Goal: Transaction & Acquisition: Purchase product/service

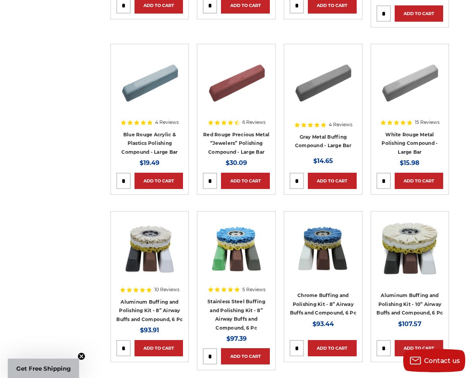
scroll to position [168, 0]
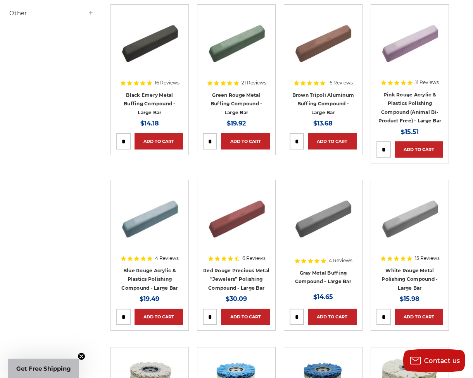
click at [215, 47] on img at bounding box center [237, 41] width 62 height 62
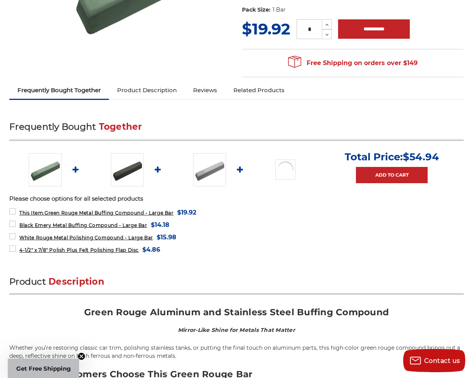
scroll to position [198, 0]
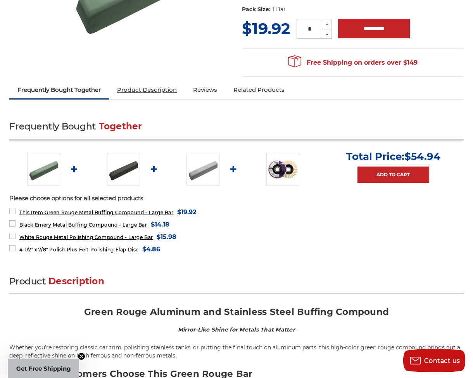
click at [166, 89] on link "Product Description" at bounding box center [147, 89] width 76 height 17
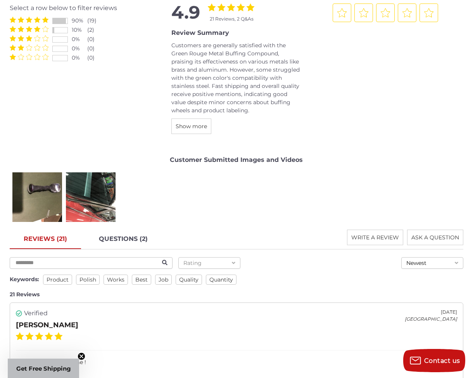
scroll to position [1147, 0]
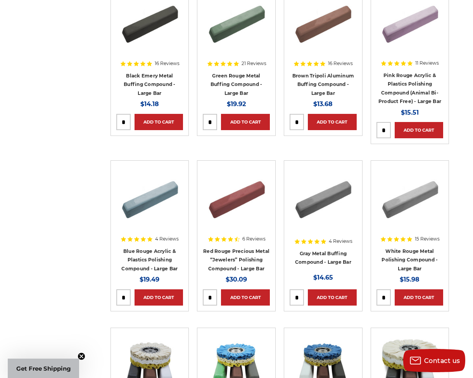
click at [225, 207] on img at bounding box center [237, 197] width 62 height 62
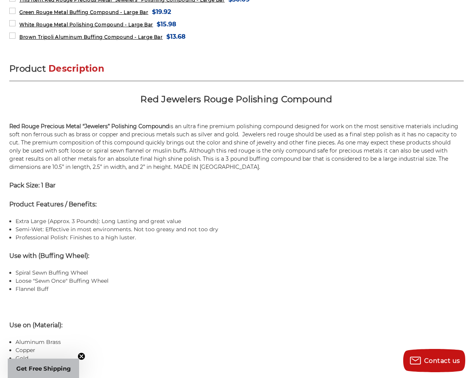
scroll to position [318, 0]
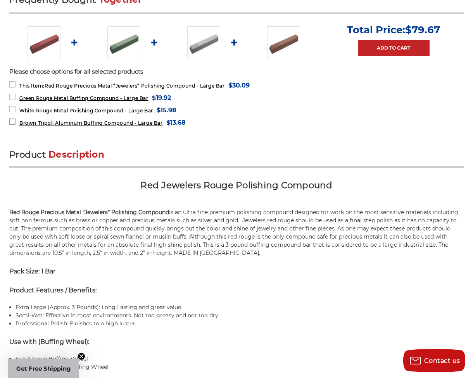
click at [124, 120] on span "Brown Tripoli Aluminum Buffing Compound - Large Bar" at bounding box center [90, 123] width 143 height 6
click at [285, 32] on img at bounding box center [283, 42] width 33 height 33
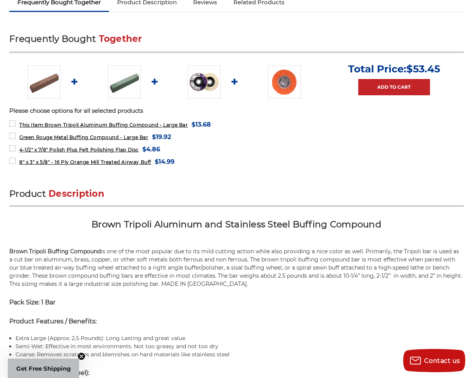
scroll to position [282, 0]
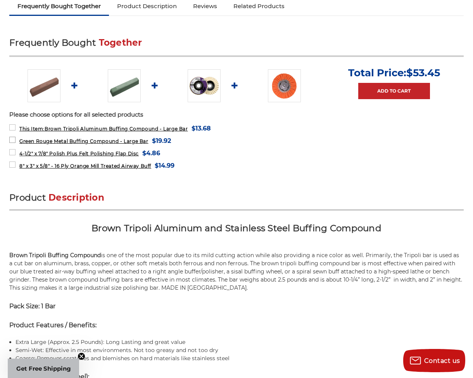
click at [87, 139] on span "Green Rouge Metal Buffing Compound - Large Bar" at bounding box center [83, 141] width 129 height 6
click at [109, 93] on img at bounding box center [124, 85] width 33 height 33
